Goal: Navigation & Orientation: Go to known website

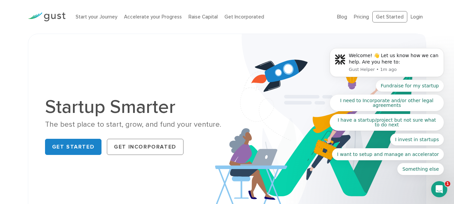
click at [413, 16] on body "Welcome! 👋 Let us know how we can help. Are you here to: Gust Helper • 1m ago F…" at bounding box center [386, 64] width 129 height 238
click at [414, 16] on body "Welcome! 👋 Let us know how we can help. Are you here to: Gust Helper • 1m ago F…" at bounding box center [386, 64] width 129 height 238
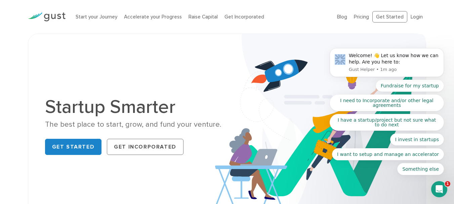
click at [414, 16] on body "Welcome! 👋 Let us know how we can help. Are you here to: Gust Helper • 1m ago F…" at bounding box center [386, 64] width 129 height 238
click at [415, 16] on body "Welcome! 👋 Let us know how we can help. Are you here to: Gust Helper • 1m ago F…" at bounding box center [386, 64] width 129 height 238
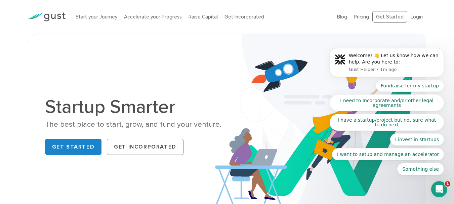
click at [415, 16] on body "Welcome! 👋 Let us know how we can help. Are you here to: Gust Helper • 1m ago F…" at bounding box center [386, 64] width 129 height 238
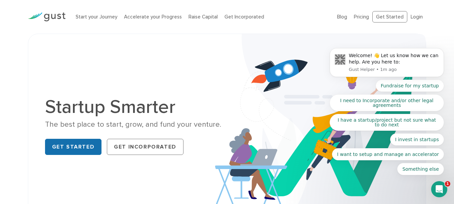
click at [74, 150] on link "Get Started" at bounding box center [73, 147] width 57 height 16
